Goal: Information Seeking & Learning: Find contact information

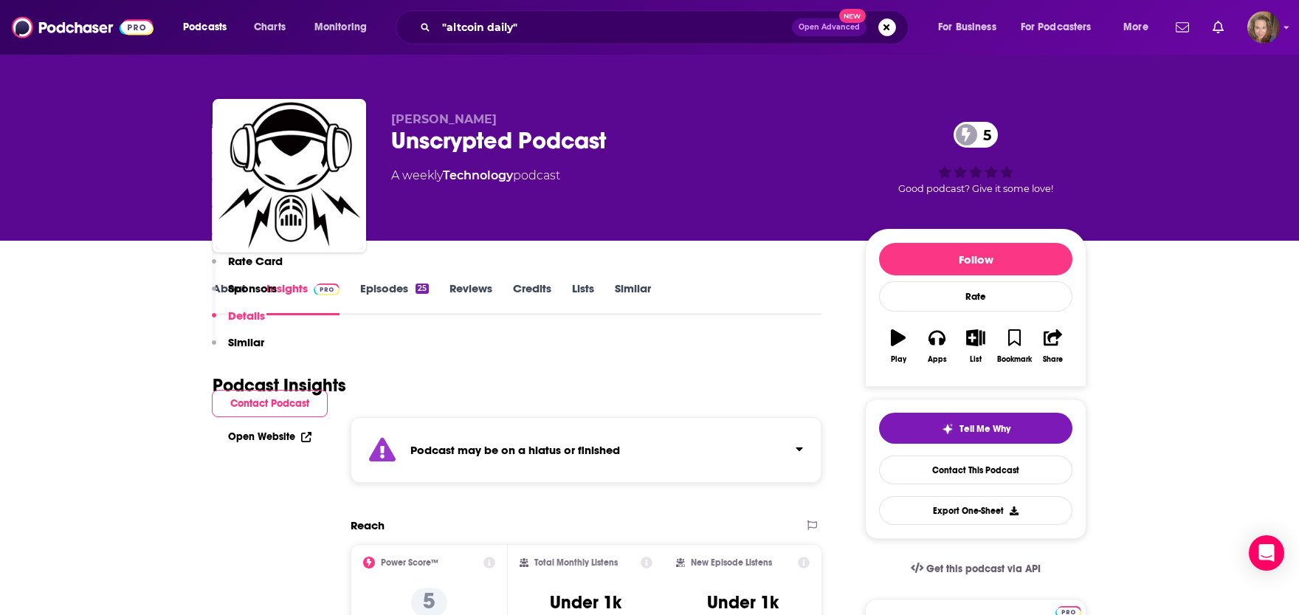
scroll to position [1949, 0]
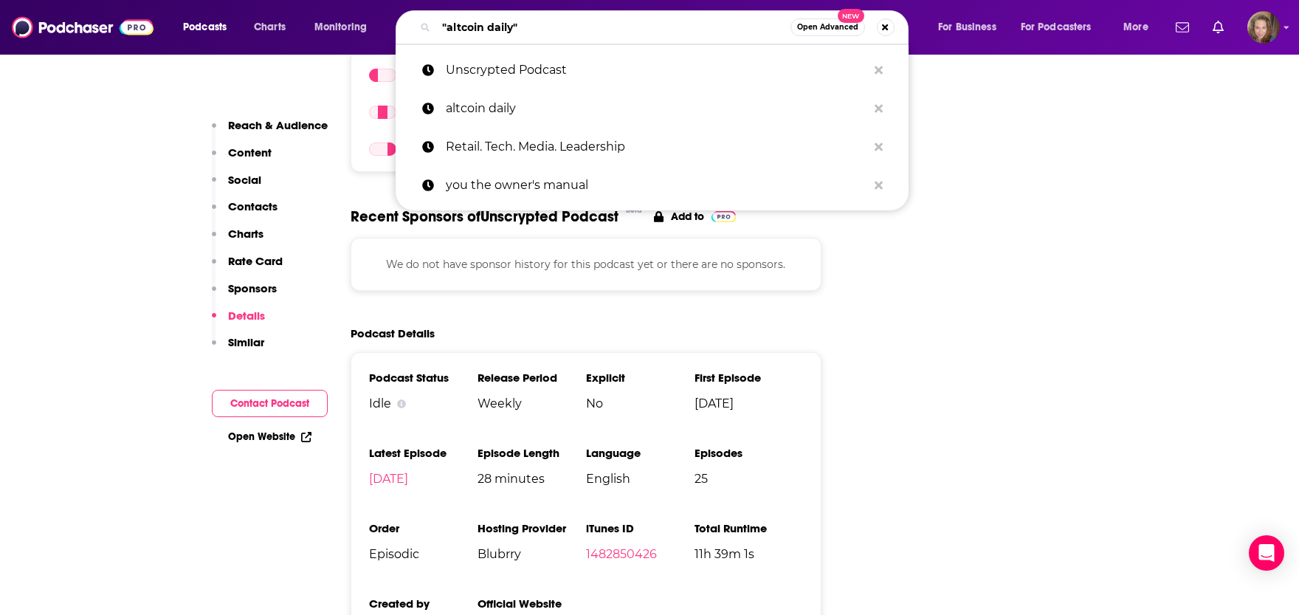
drag, startPoint x: 535, startPoint y: 31, endPoint x: 340, endPoint y: 21, distance: 195.9
click at [436, 21] on input ""altcoin daily"" at bounding box center [613, 28] width 354 height 24
paste input "[PERSON_NAME]"
type input "[PERSON_NAME]"
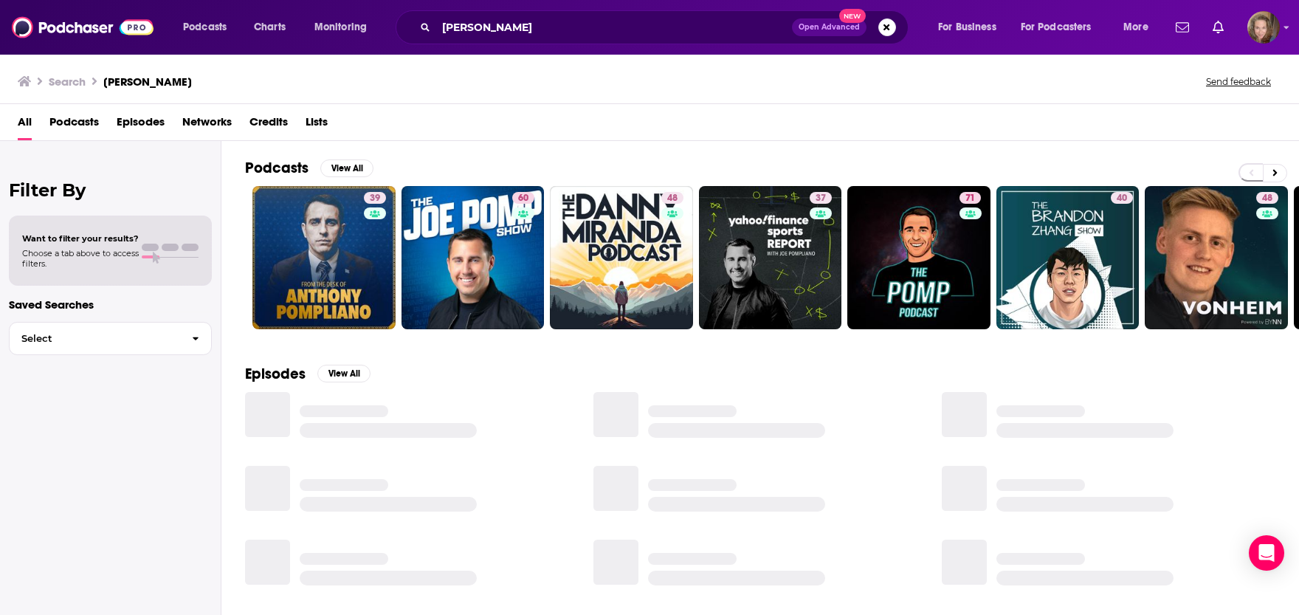
click at [279, 166] on h2 "Podcasts" at bounding box center [276, 168] width 63 height 18
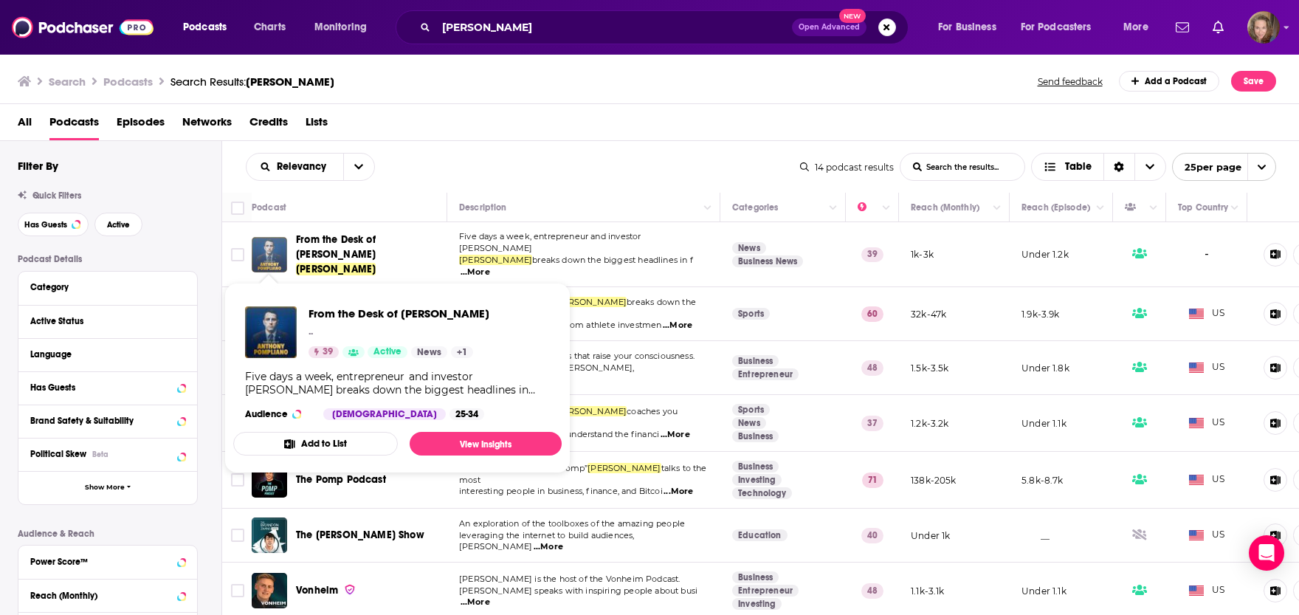
click at [264, 244] on img "From the Desk of Anthony Pompliano" at bounding box center [269, 254] width 35 height 35
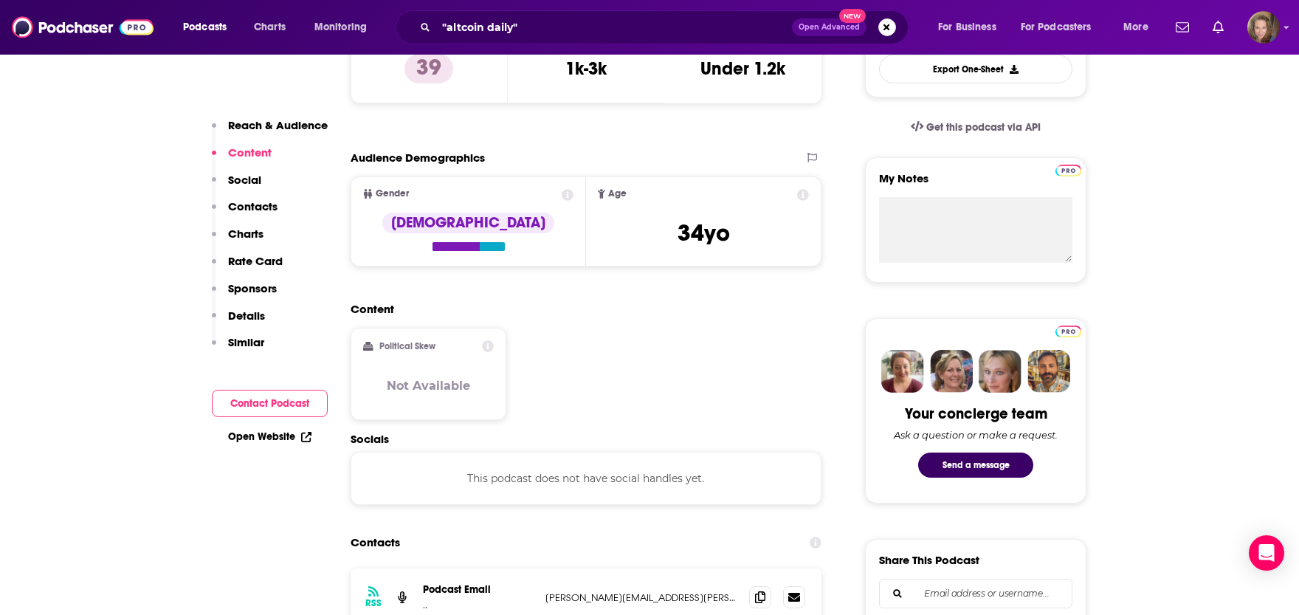
scroll to position [487, 0]
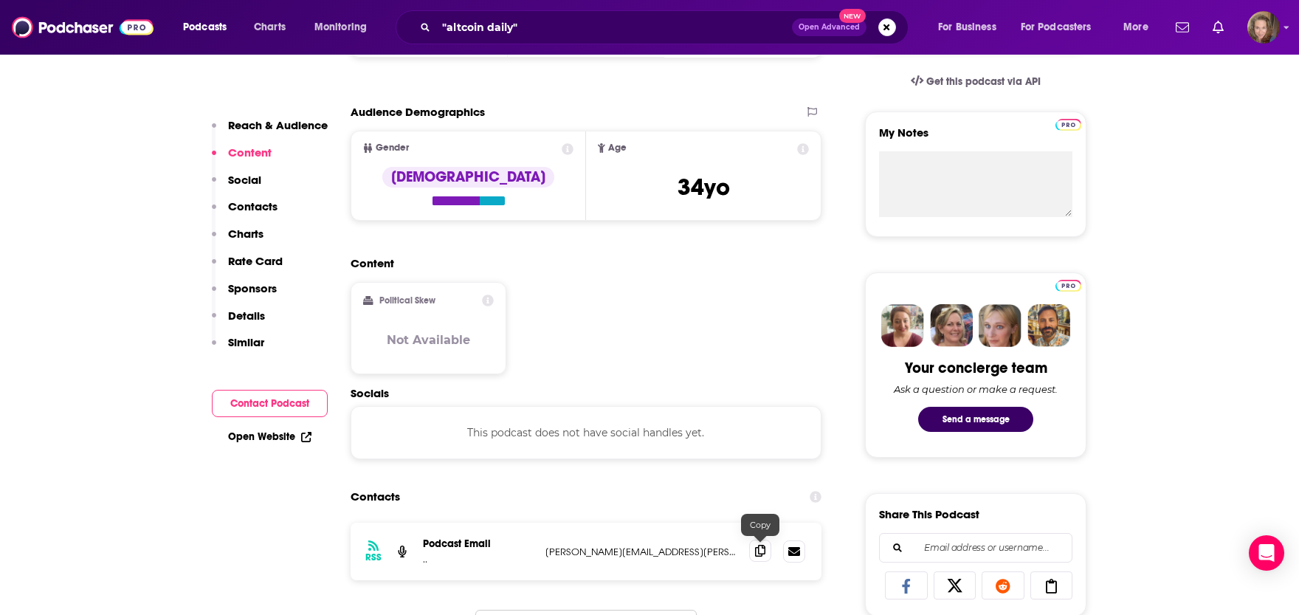
click at [756, 552] on icon at bounding box center [760, 551] width 10 height 12
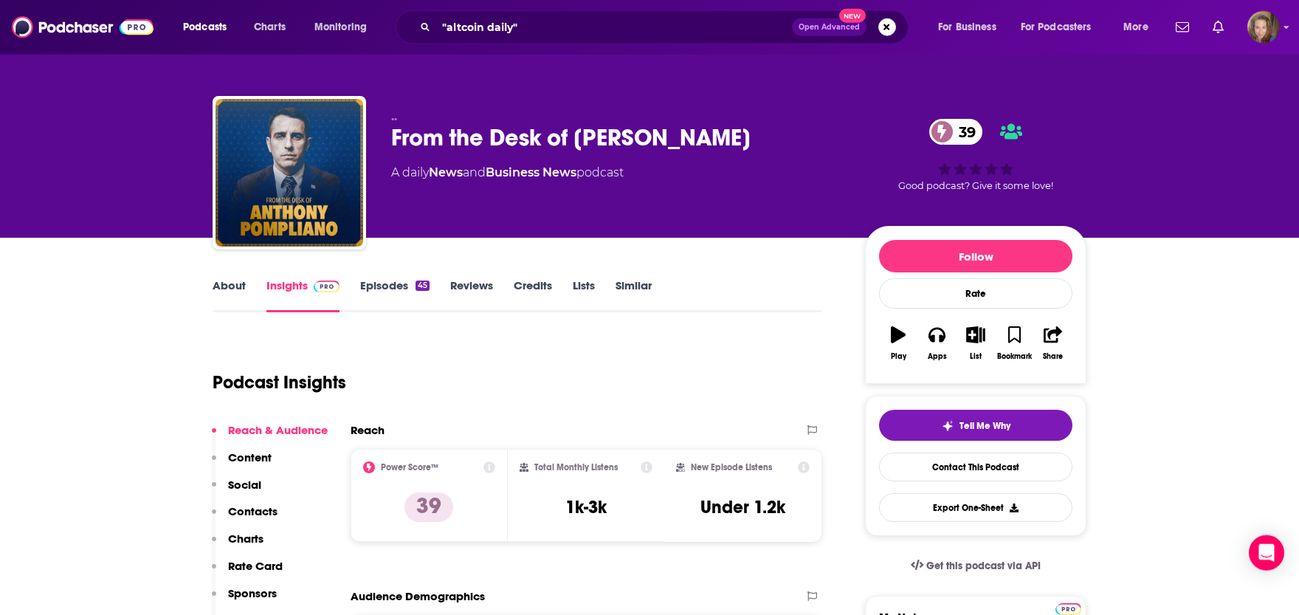
scroll to position [0, 0]
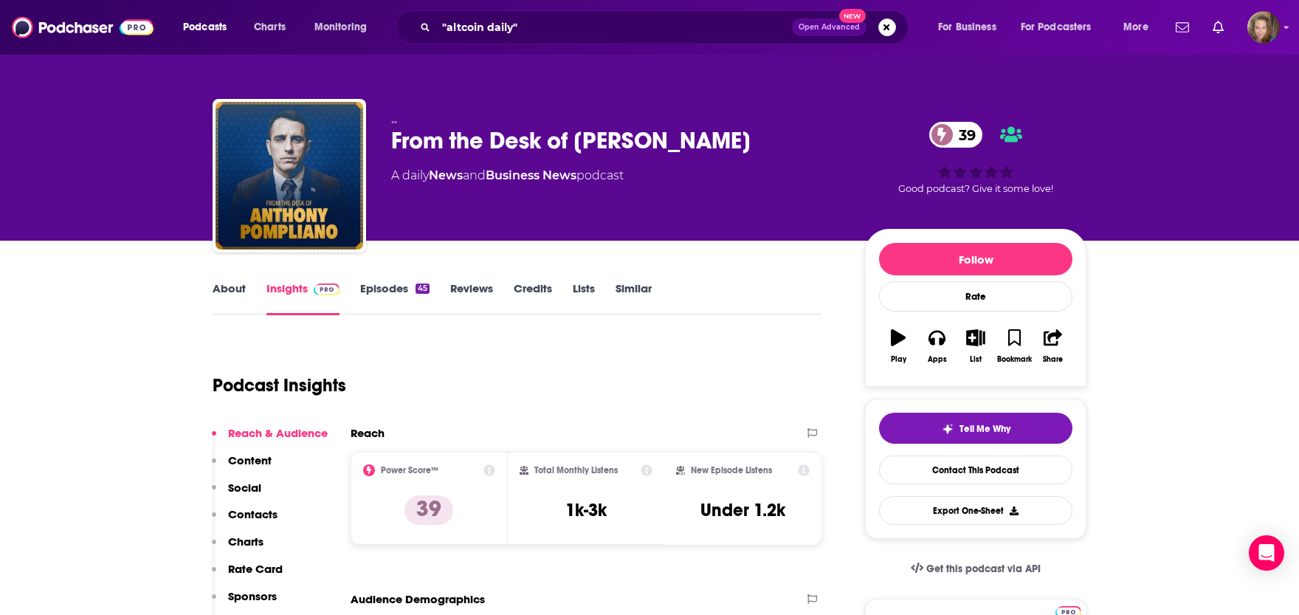
drag, startPoint x: 803, startPoint y: 142, endPoint x: 387, endPoint y: 128, distance: 416.6
click at [387, 128] on div ".. From the Desk of [PERSON_NAME] 39 A daily News and Business News podcast 39 …" at bounding box center [650, 178] width 874 height 159
copy h2 "From the Desk of [PERSON_NAME]"
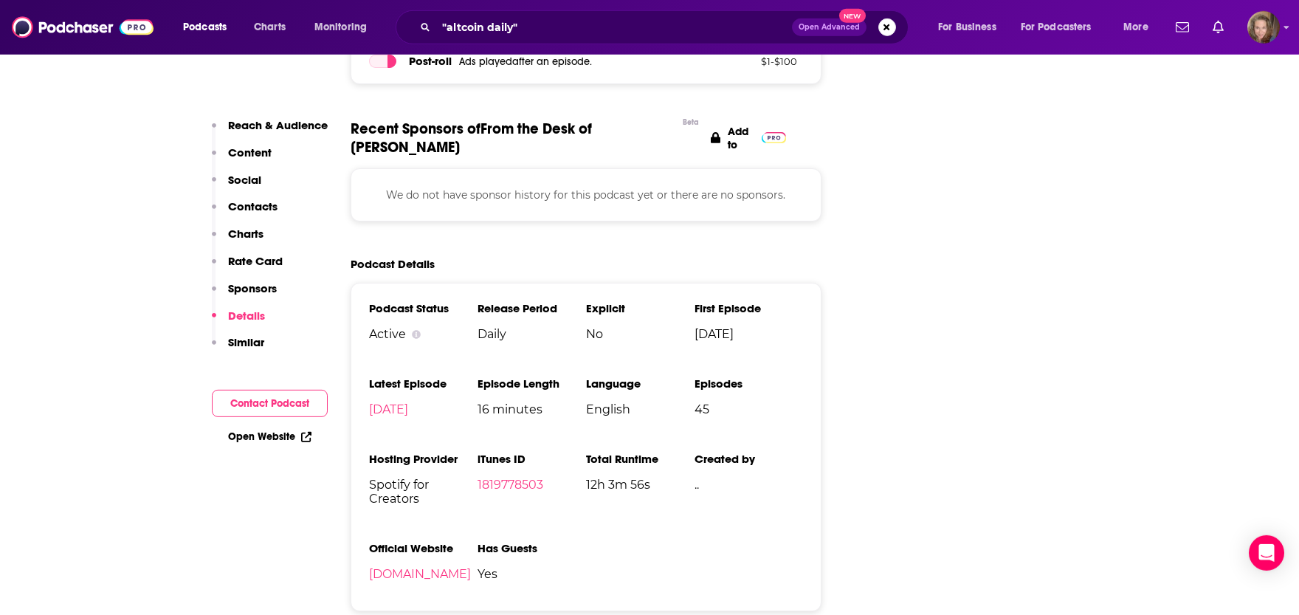
scroll to position [1624, 0]
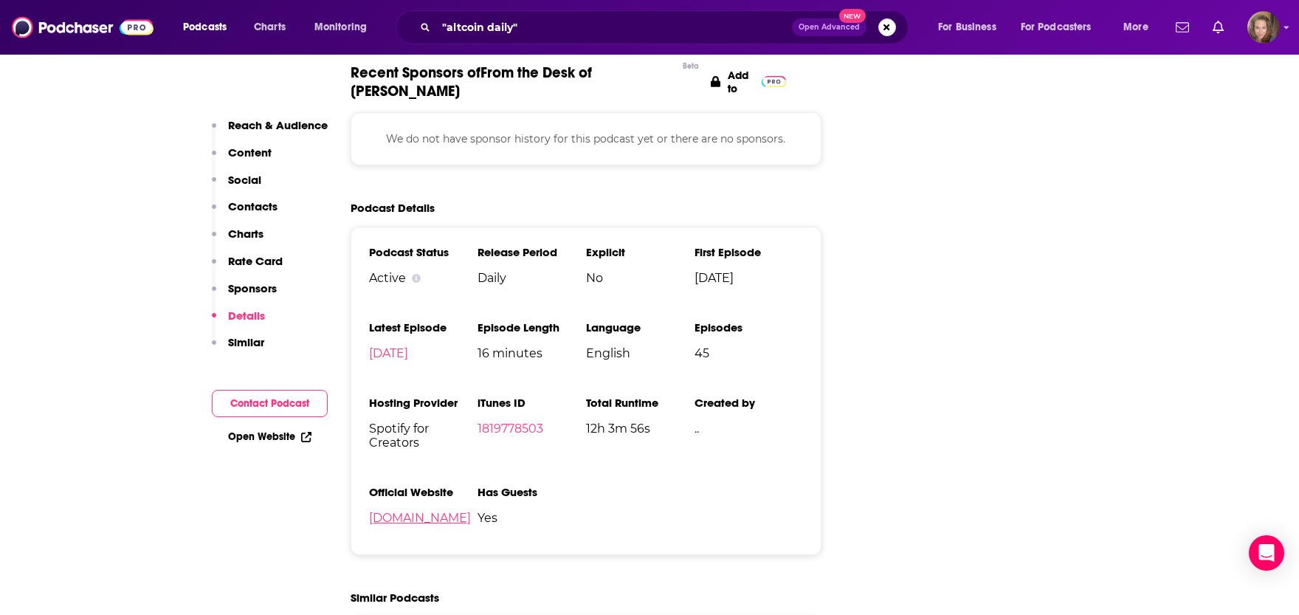
click at [379, 520] on link "[DOMAIN_NAME]" at bounding box center [420, 518] width 102 height 14
click at [495, 430] on link "1819778503" at bounding box center [511, 429] width 66 height 14
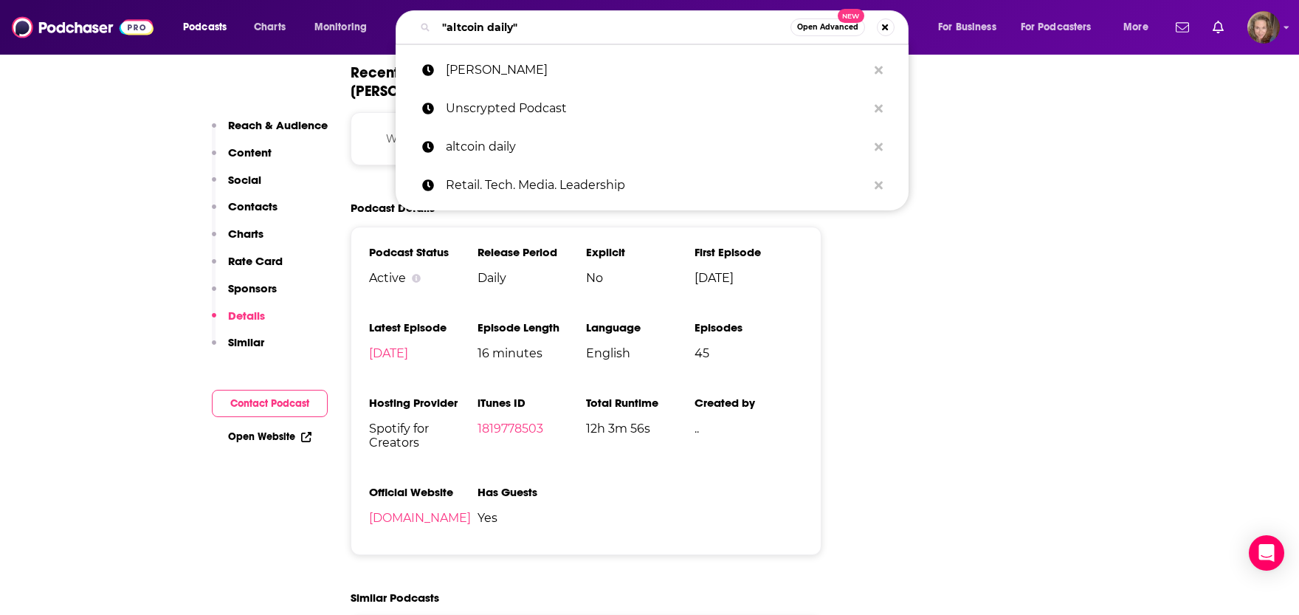
drag, startPoint x: 548, startPoint y: 27, endPoint x: 353, endPoint y: 18, distance: 195.8
click at [436, 18] on input ""altcoin daily"" at bounding box center [613, 28] width 354 height 24
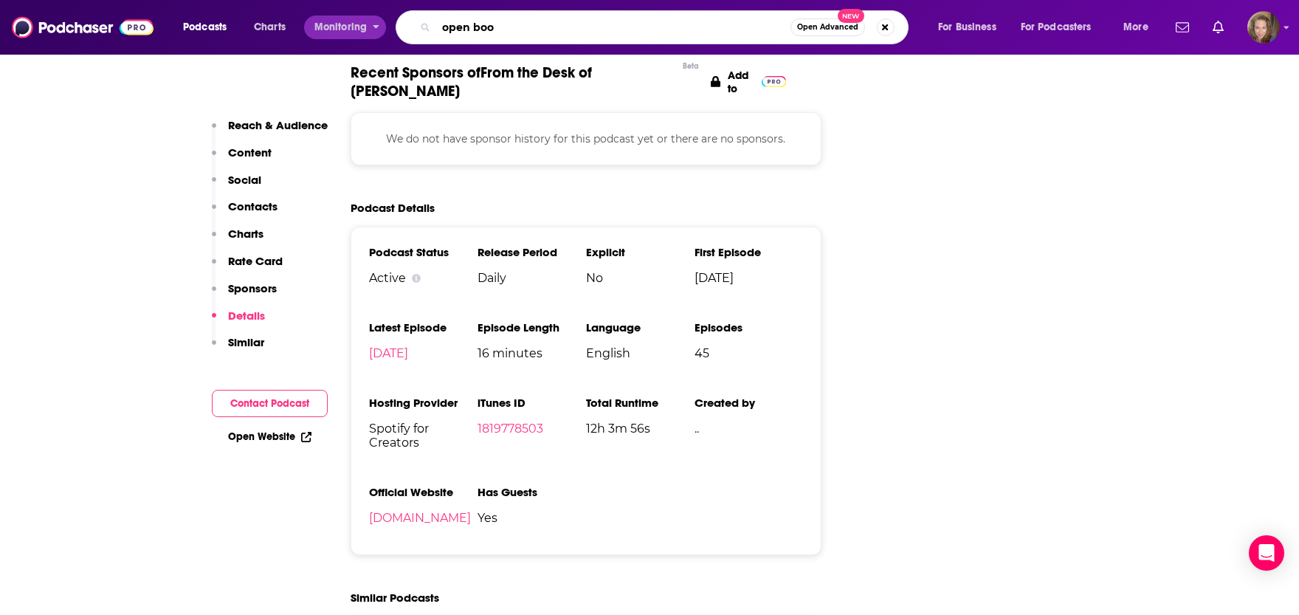
type input "open book"
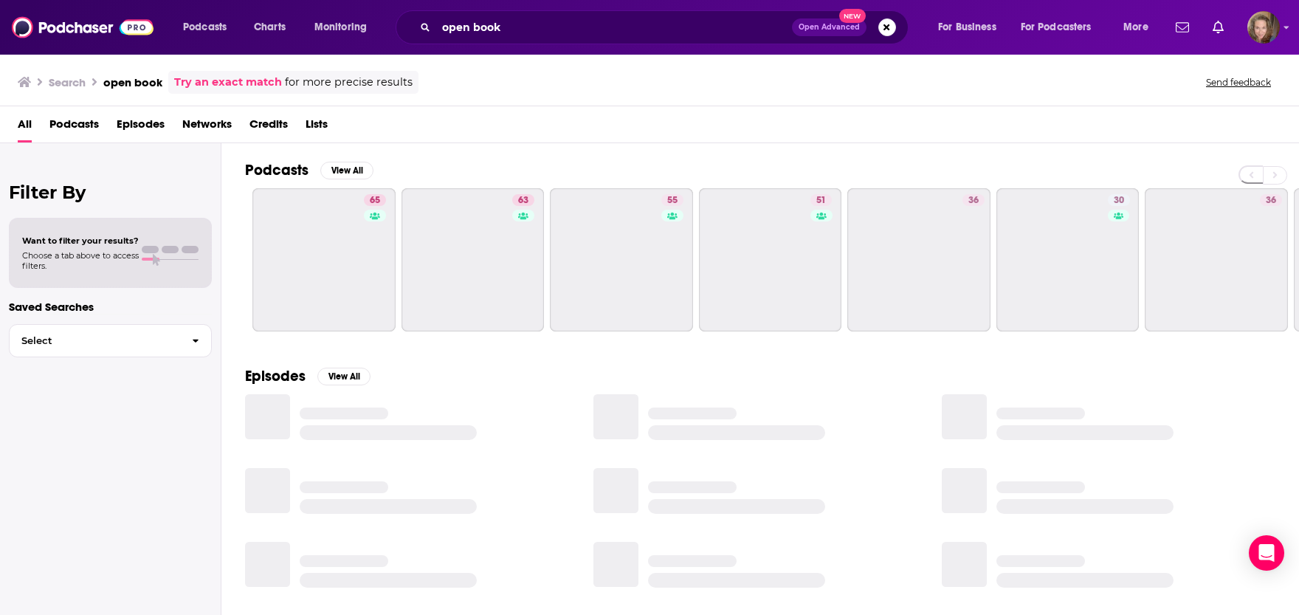
click at [272, 175] on h2 "Podcasts" at bounding box center [276, 170] width 63 height 18
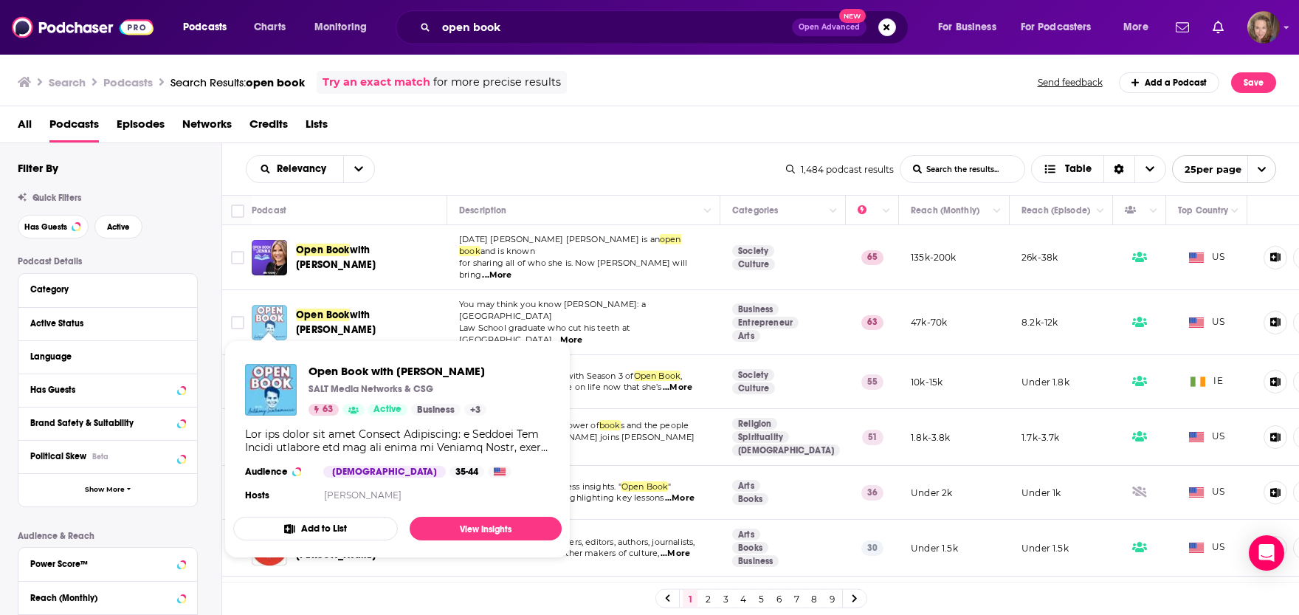
click at [272, 312] on img "Open Book with Anthony Scaramucci" at bounding box center [269, 322] width 35 height 35
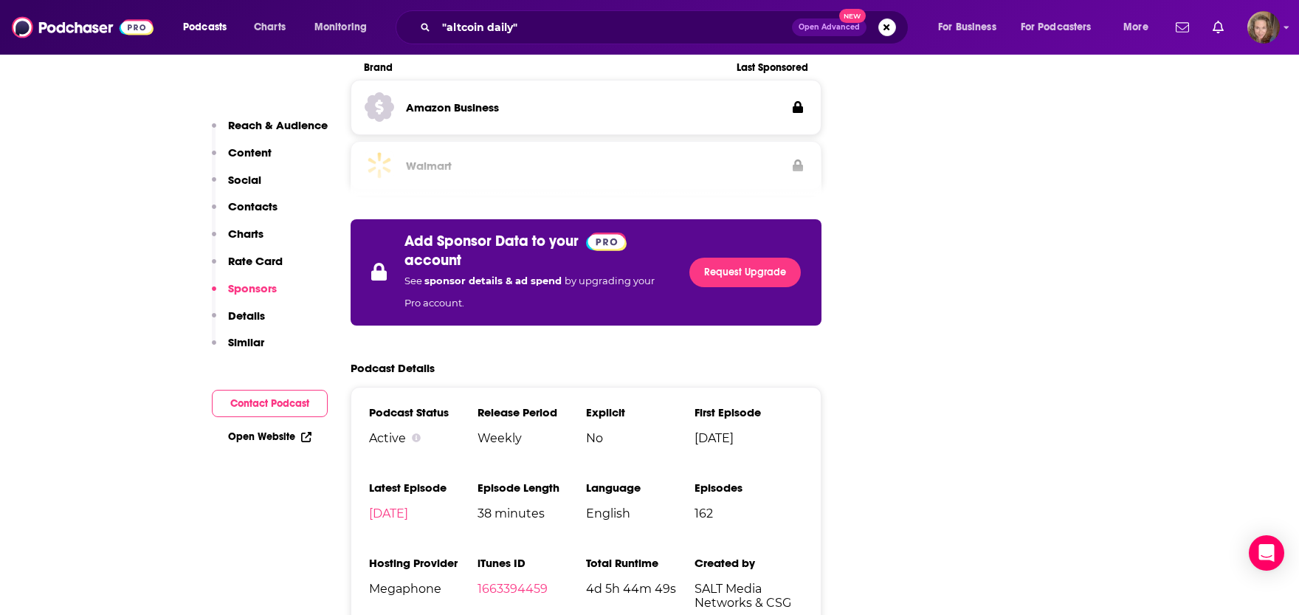
scroll to position [2436, 0]
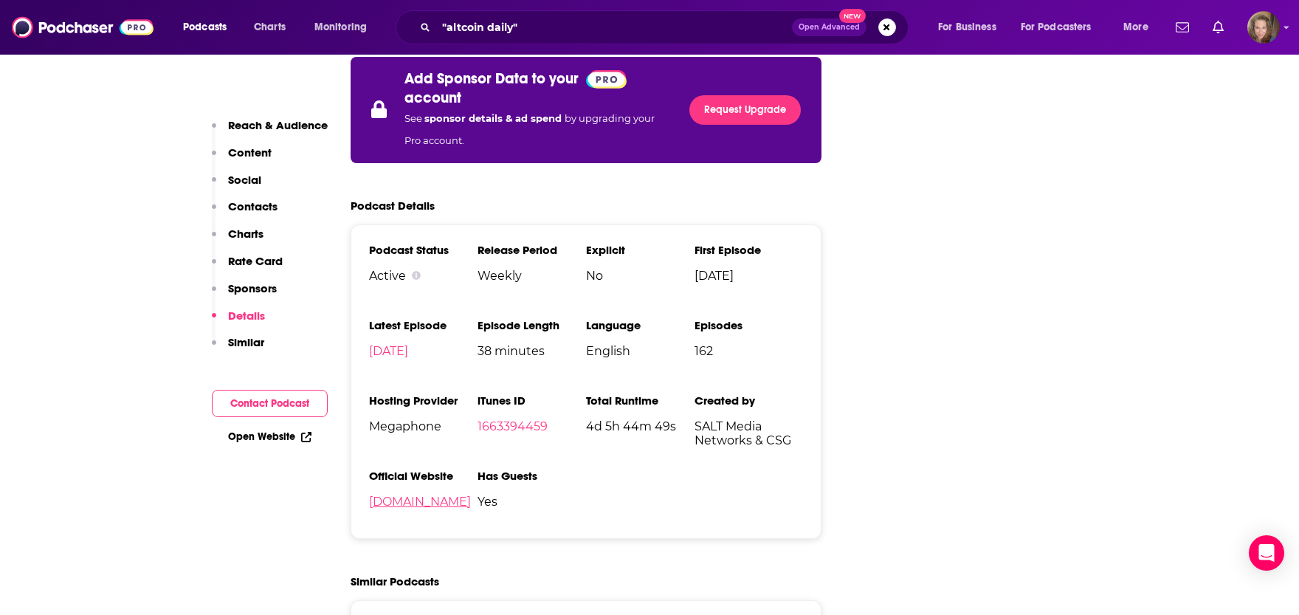
click at [406, 495] on link "[DOMAIN_NAME]" at bounding box center [420, 502] width 102 height 14
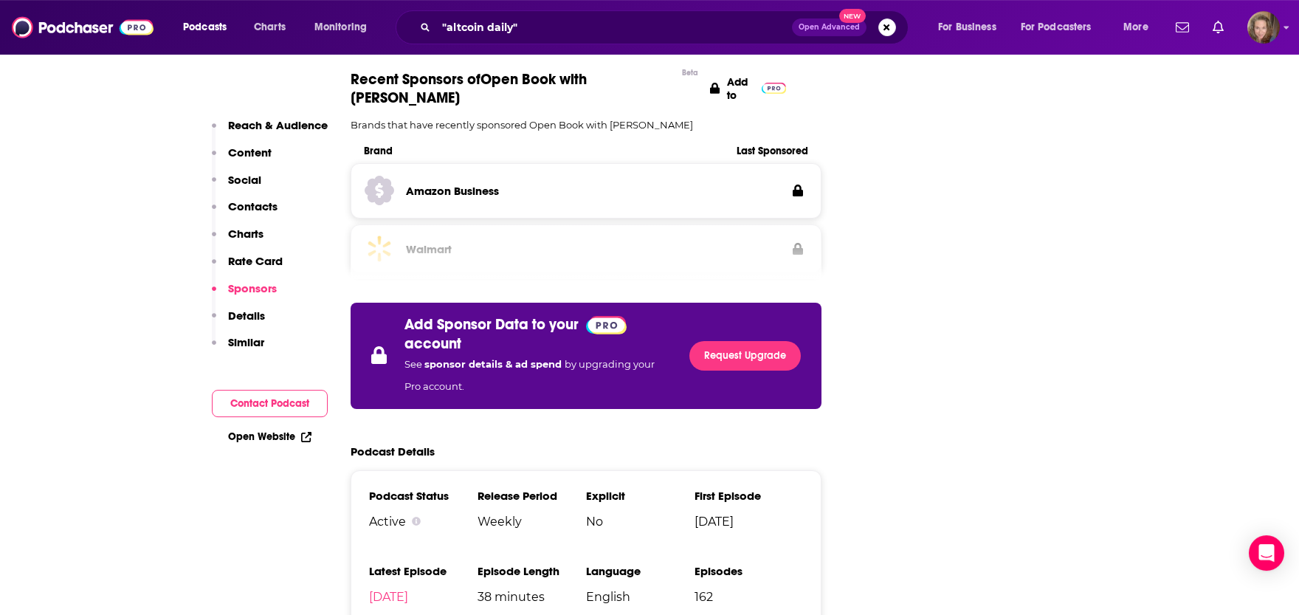
scroll to position [2274, 0]
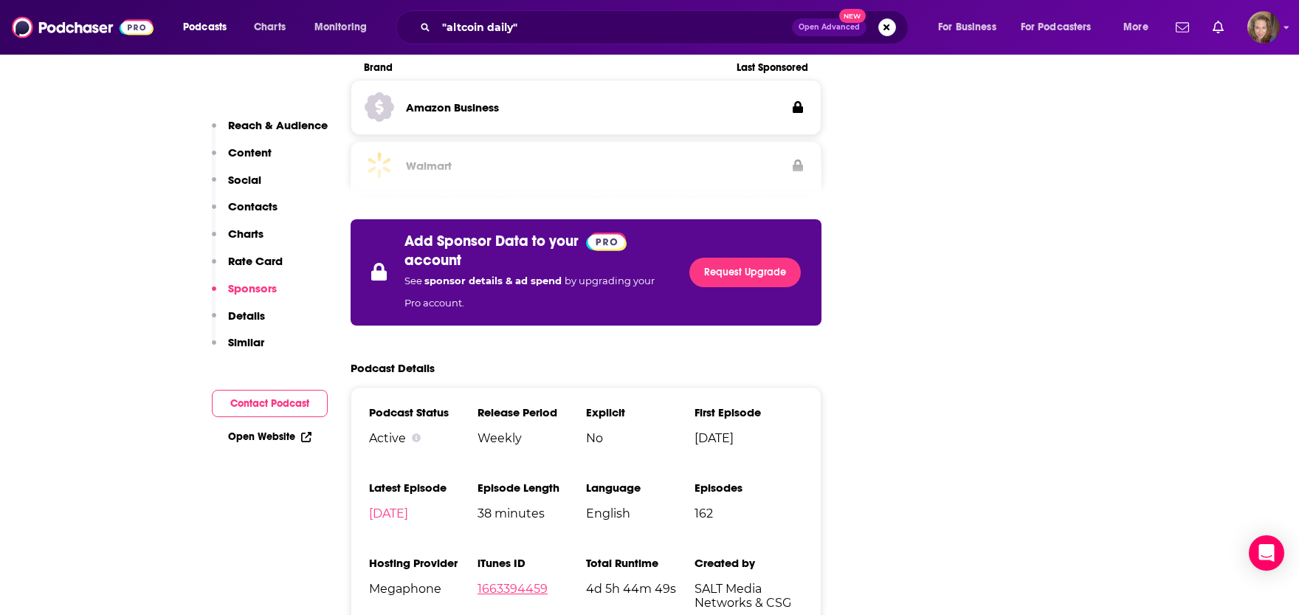
click at [497, 582] on link "1663394459" at bounding box center [513, 589] width 70 height 14
